Goal: Task Accomplishment & Management: Complete application form

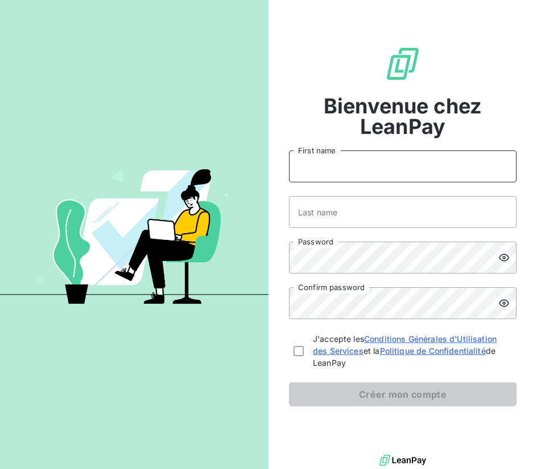
click at [422, 159] on input "First name" at bounding box center [403, 166] width 228 height 32
type input "Oliya"
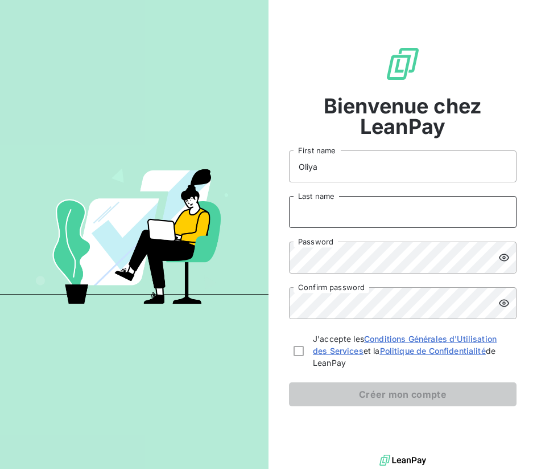
click at [397, 213] on input "Last name" at bounding box center [403, 212] width 228 height 32
type input "Salehani"
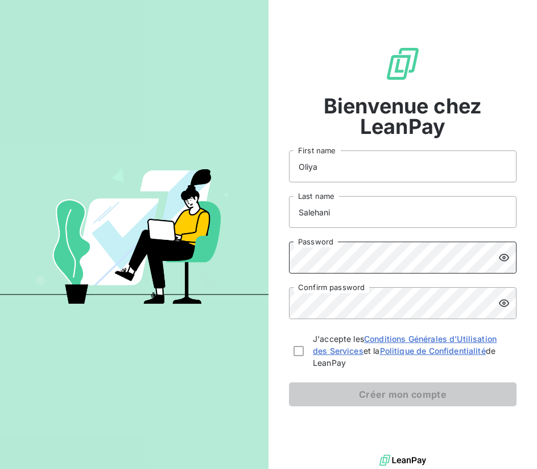
scroll to position [5, 0]
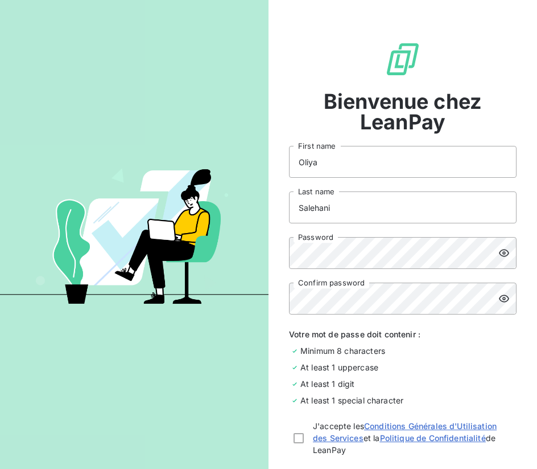
click at [499, 253] on icon at bounding box center [504, 252] width 11 height 11
click at [506, 249] on icon at bounding box center [504, 252] width 11 height 11
click at [298, 438] on div at bounding box center [299, 438] width 10 height 10
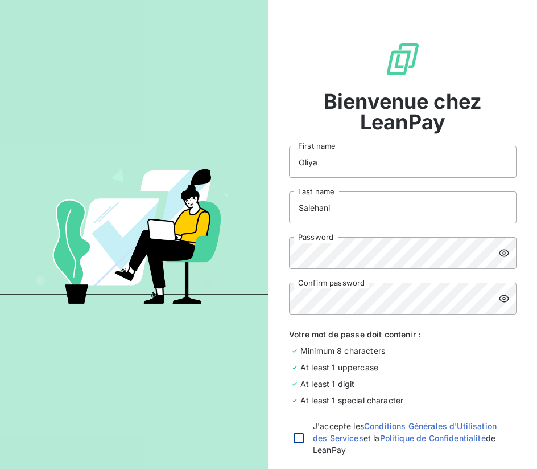
checkbox input "true"
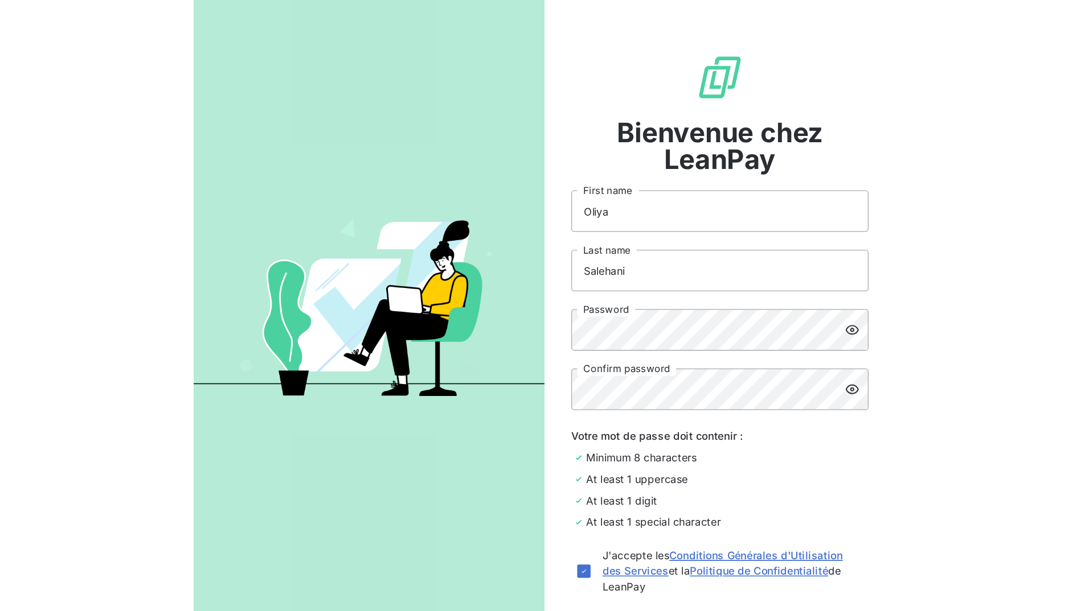
scroll to position [96, 0]
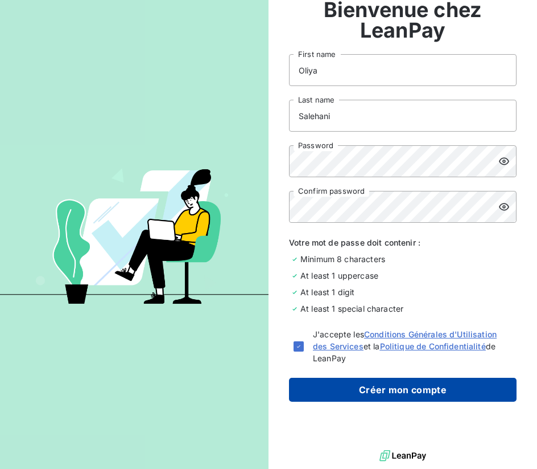
click at [408, 388] on button "Créer mon compte" at bounding box center [403, 389] width 228 height 24
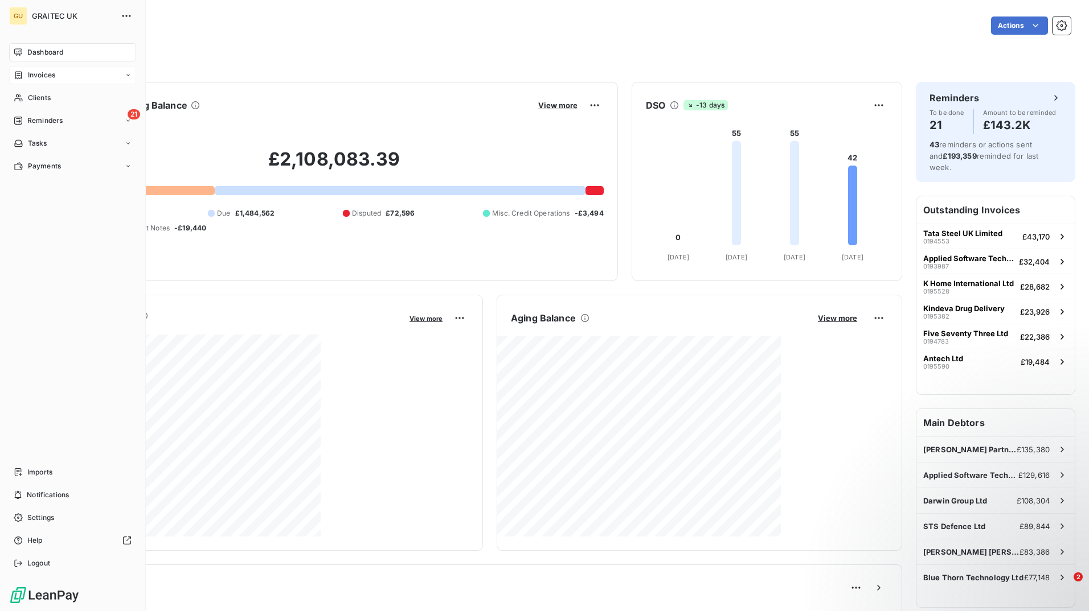
click at [44, 75] on span "Invoices" at bounding box center [41, 75] width 27 height 10
